Goal: Information Seeking & Learning: Learn about a topic

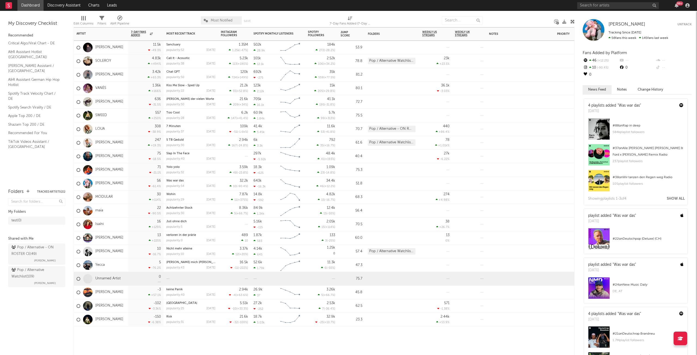
click at [94, 278] on div at bounding box center [87, 279] width 15 height 10
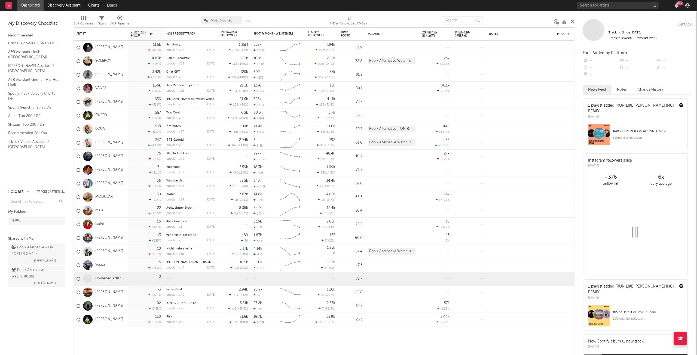
click at [109, 279] on link "Unnamed Artist" at bounding box center [107, 279] width 25 height 5
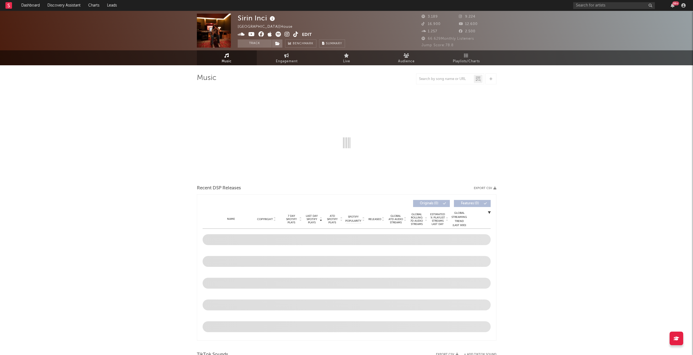
select select "1w"
